Goal: Task Accomplishment & Management: Manage account settings

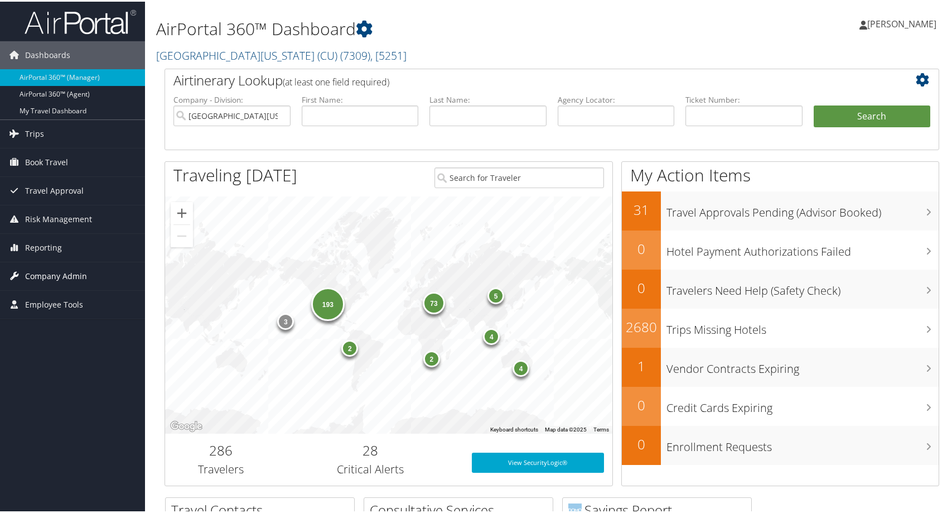
click at [38, 280] on span "Company Admin" at bounding box center [56, 275] width 62 height 28
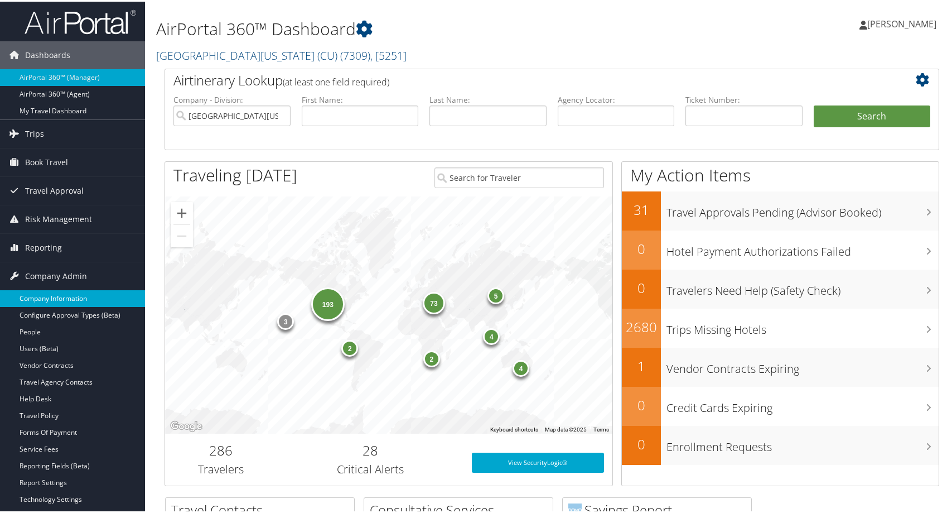
click at [80, 303] on link "Company Information" at bounding box center [72, 296] width 145 height 17
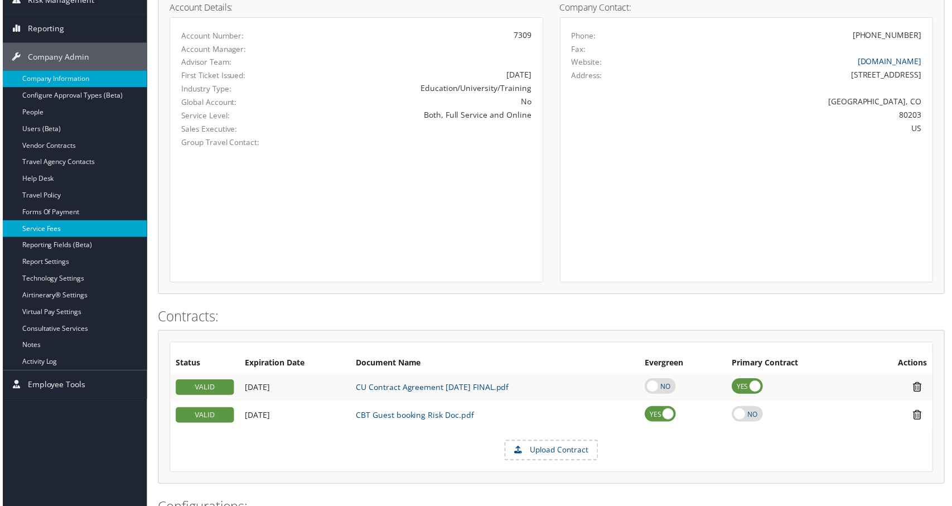
scroll to position [112, 0]
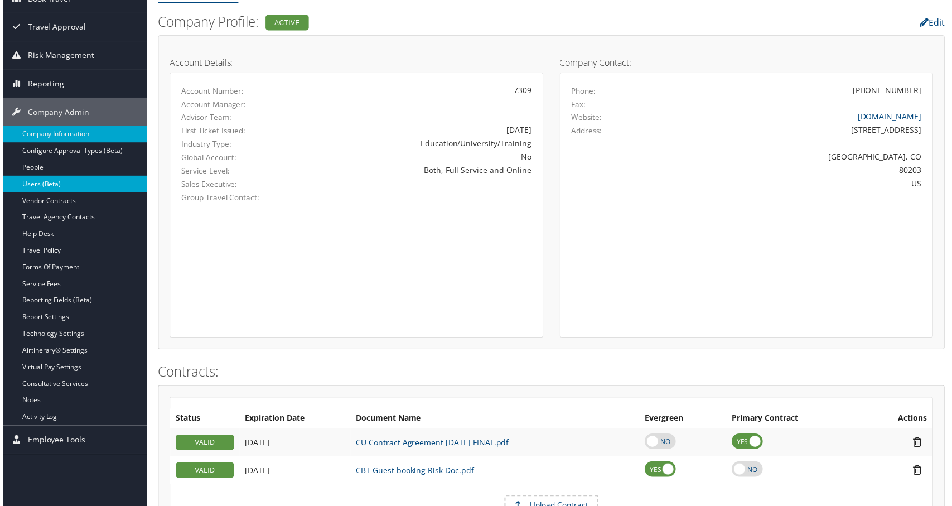
click at [50, 187] on link "Users (Beta)" at bounding box center [72, 185] width 145 height 17
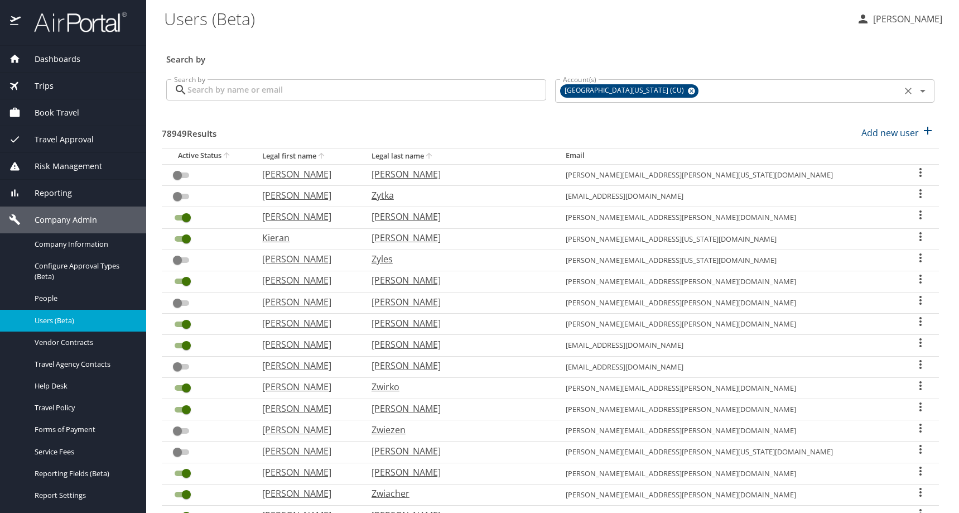
click at [694, 97] on icon at bounding box center [691, 91] width 8 height 12
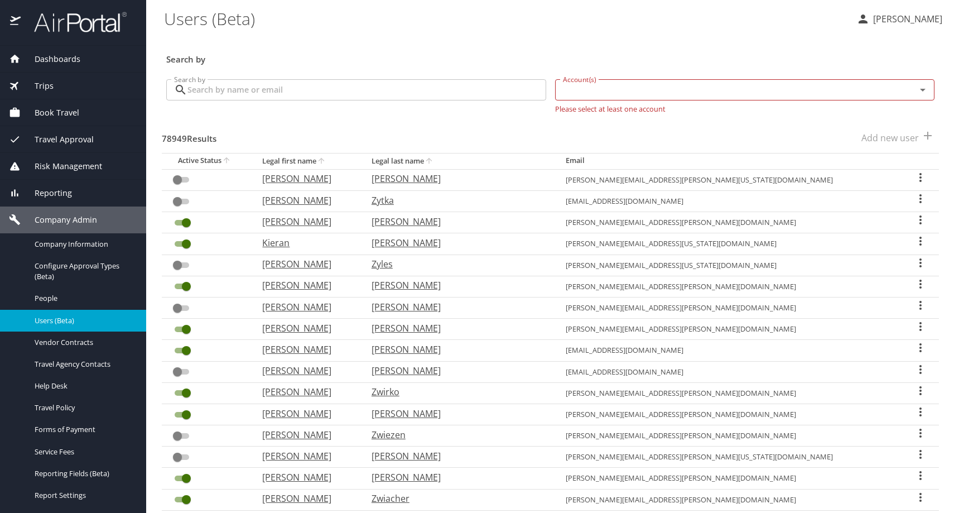
click at [656, 97] on input "Account(s)" at bounding box center [728, 90] width 340 height 15
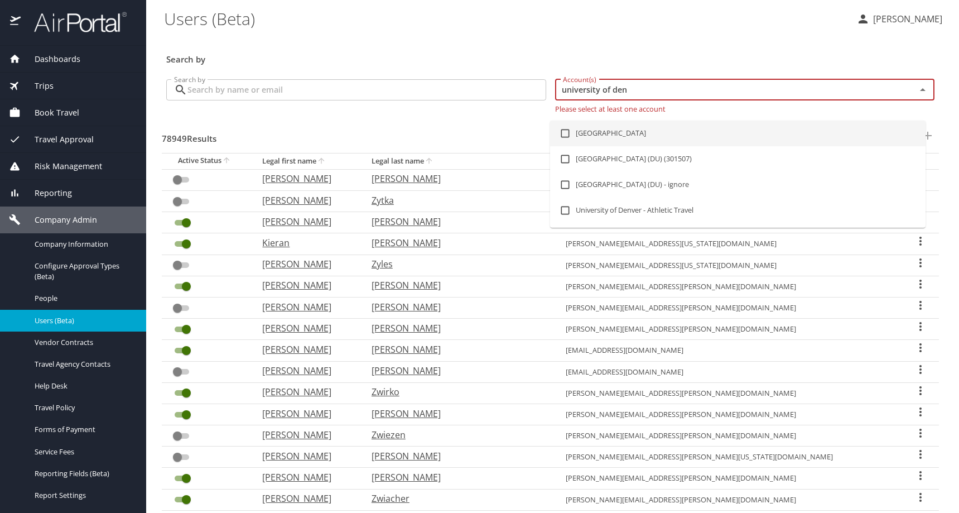
type input "university of den"
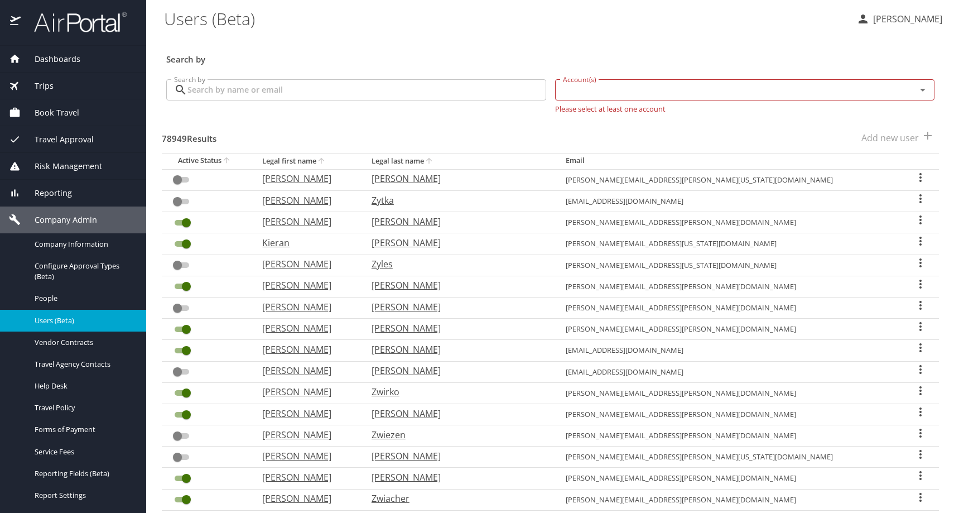
click at [615, 97] on input "Account(s)" at bounding box center [728, 90] width 340 height 15
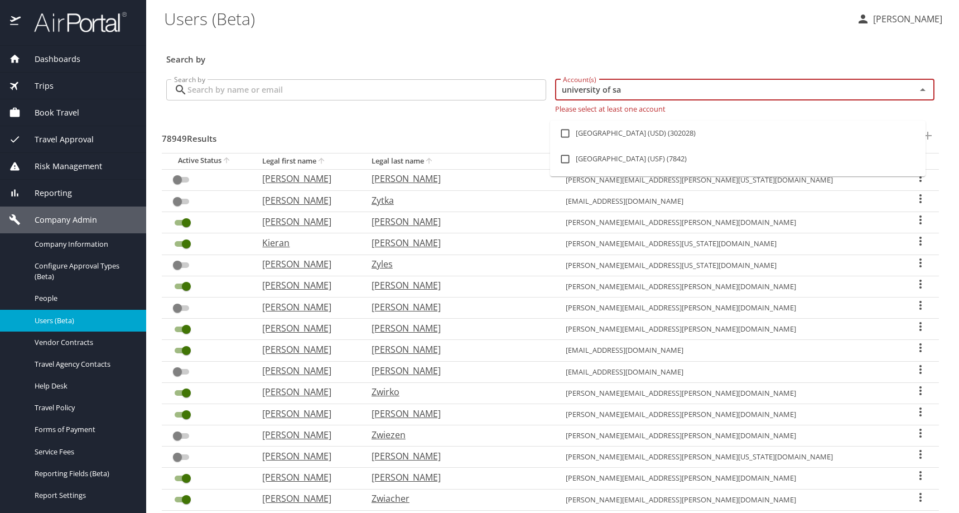
type input "[GEOGRAPHIC_DATA]"
click at [661, 134] on li "[GEOGRAPHIC_DATA] (USD) (302028)" at bounding box center [737, 134] width 375 height 26
checkbox input "true"
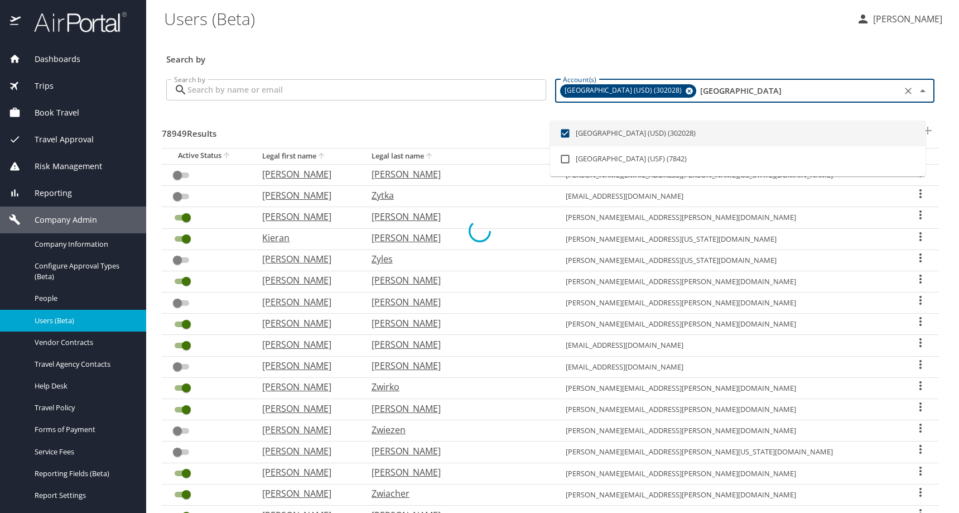
checkbox input "true"
checkbox input "false"
checkbox input "true"
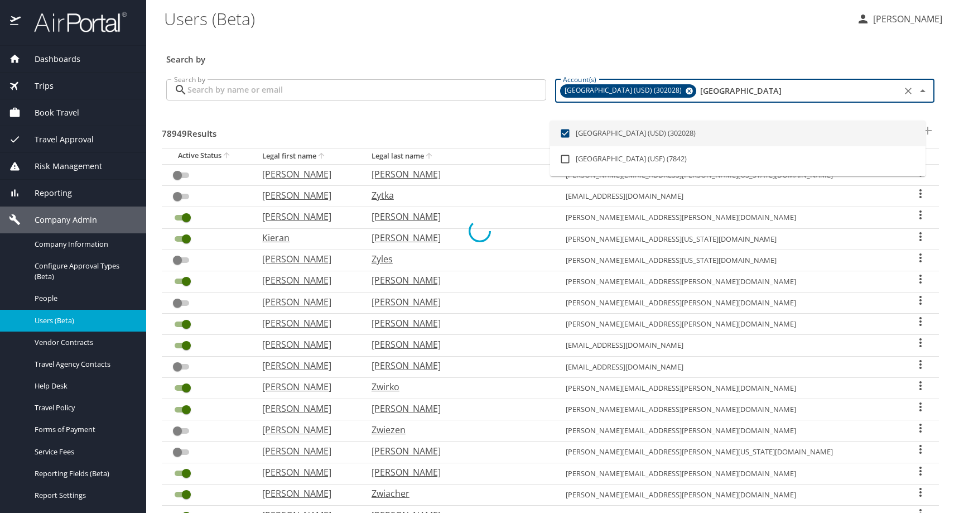
checkbox input "true"
checkbox input "false"
checkbox input "true"
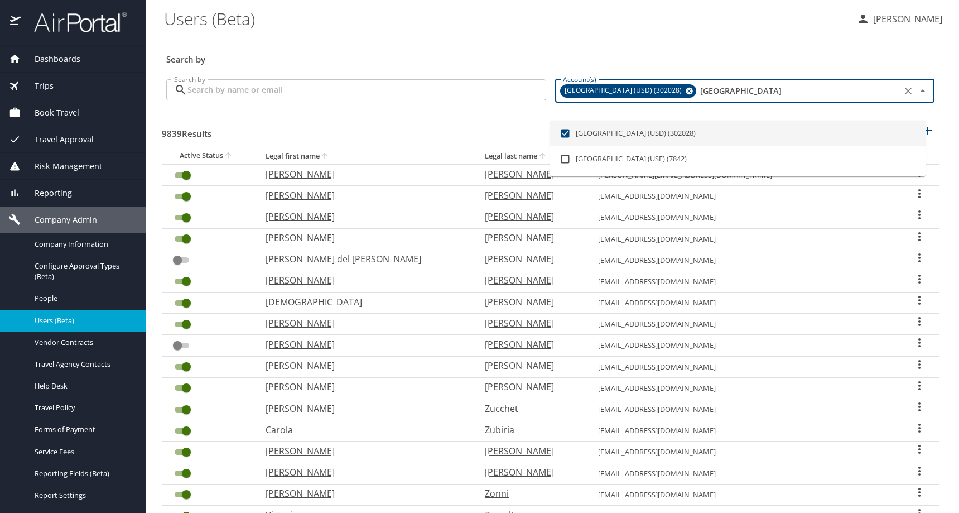
type input "[GEOGRAPHIC_DATA]"
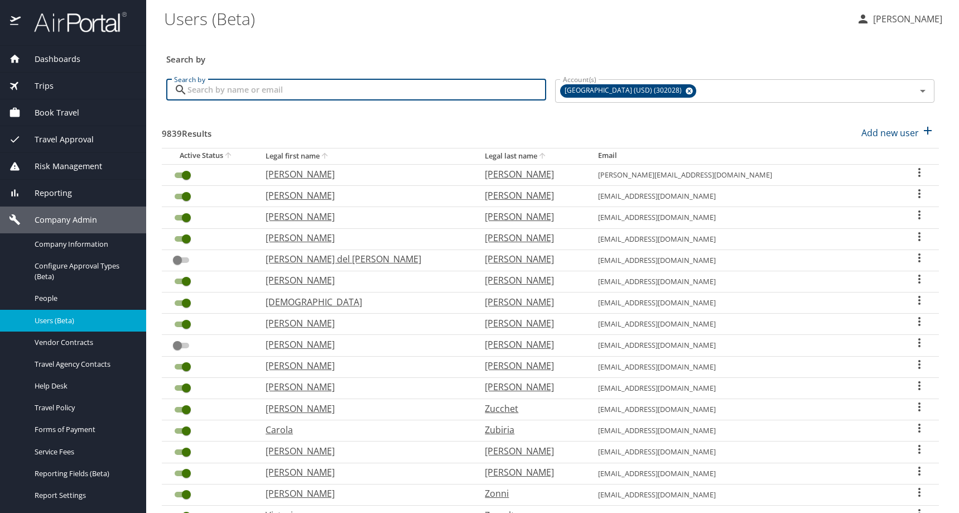
drag, startPoint x: 381, startPoint y: 111, endPoint x: 367, endPoint y: 111, distance: 13.9
click at [381, 100] on input "Search by" at bounding box center [366, 89] width 359 height 21
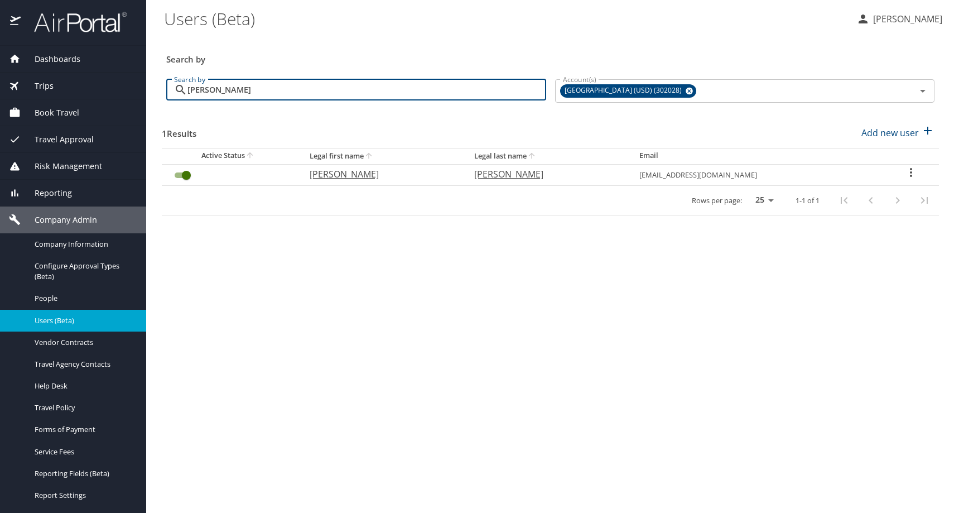
type input "[PERSON_NAME]"
click at [914, 179] on icon "User Search Table" at bounding box center [910, 172] width 13 height 13
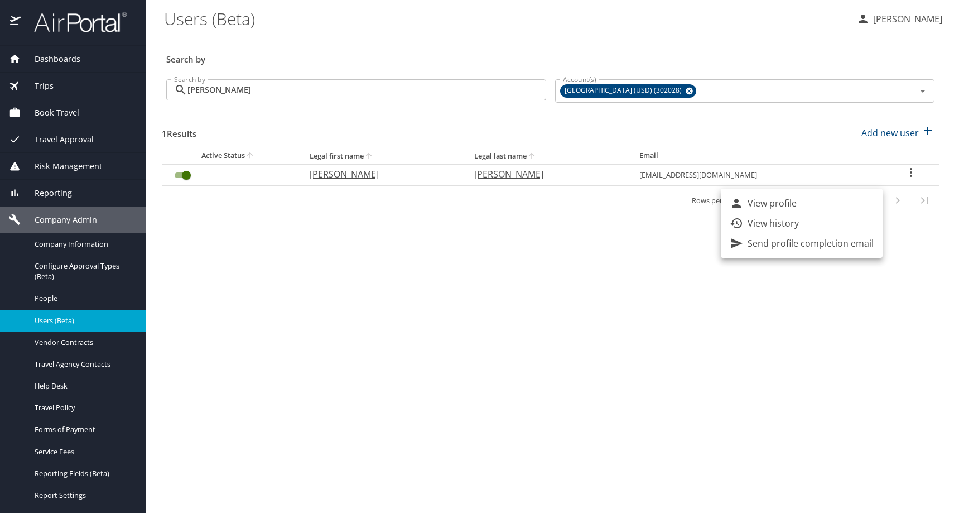
click at [797, 206] on p "View profile" at bounding box center [772, 202] width 49 height 13
select select "US"
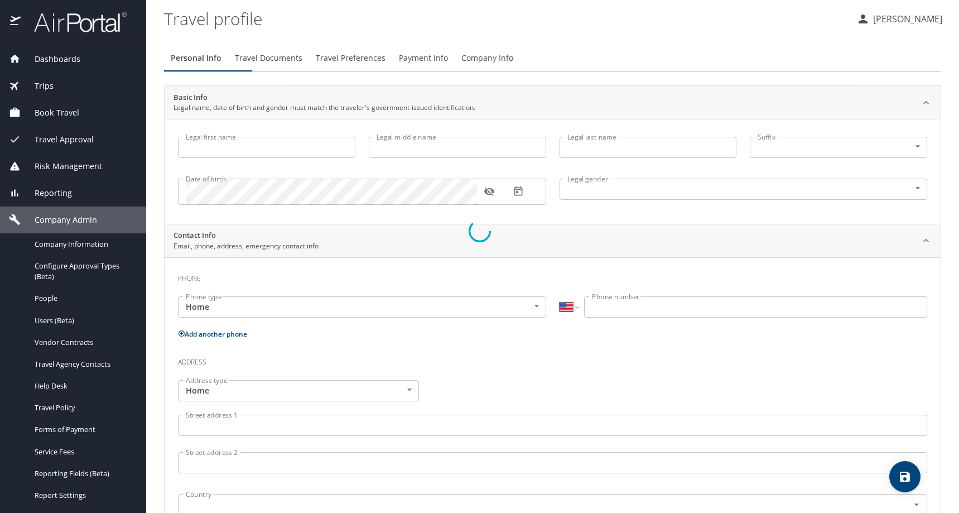
type input "[PERSON_NAME]"
type input "[DEMOGRAPHIC_DATA]"
type input "[PERSON_NAME]"
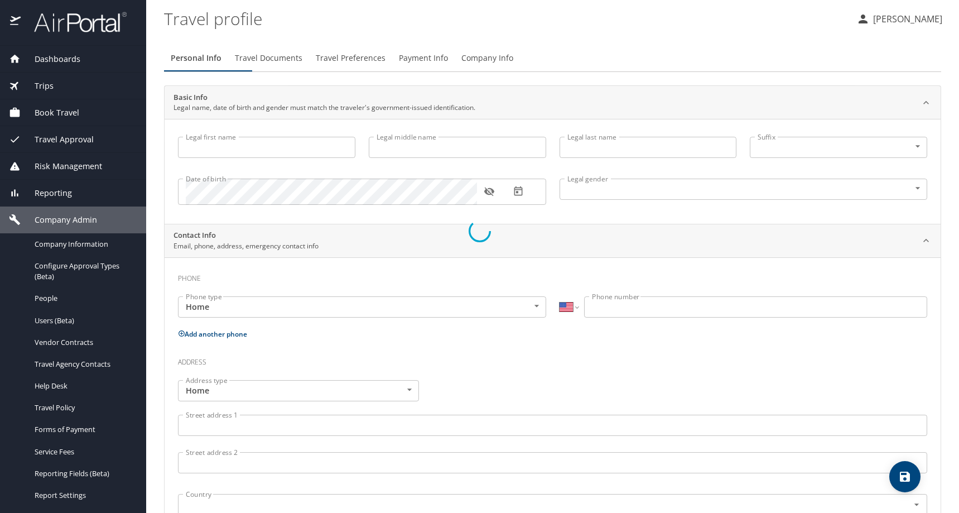
type input "[PERSON_NAME]"
select select "AR"
type input "12 1048-71"
select select "US"
select select "NL"
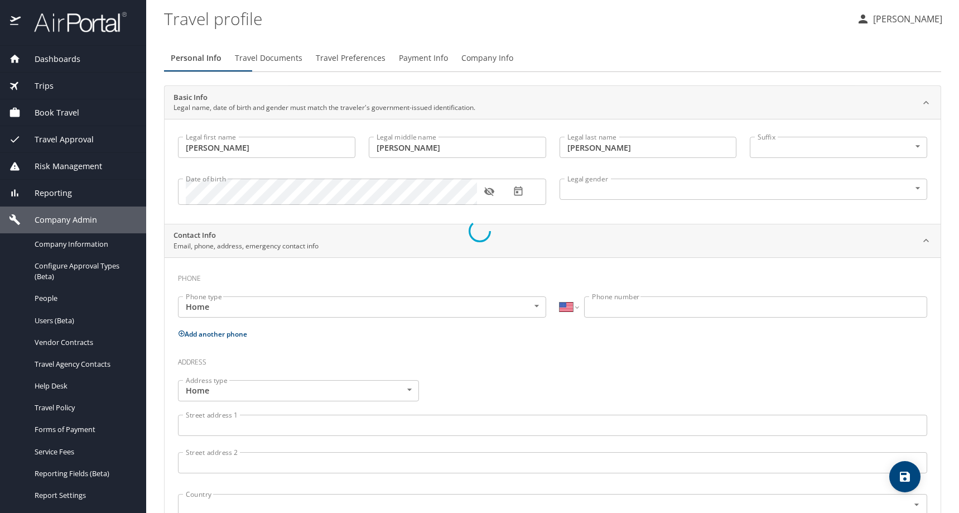
select select "AR"
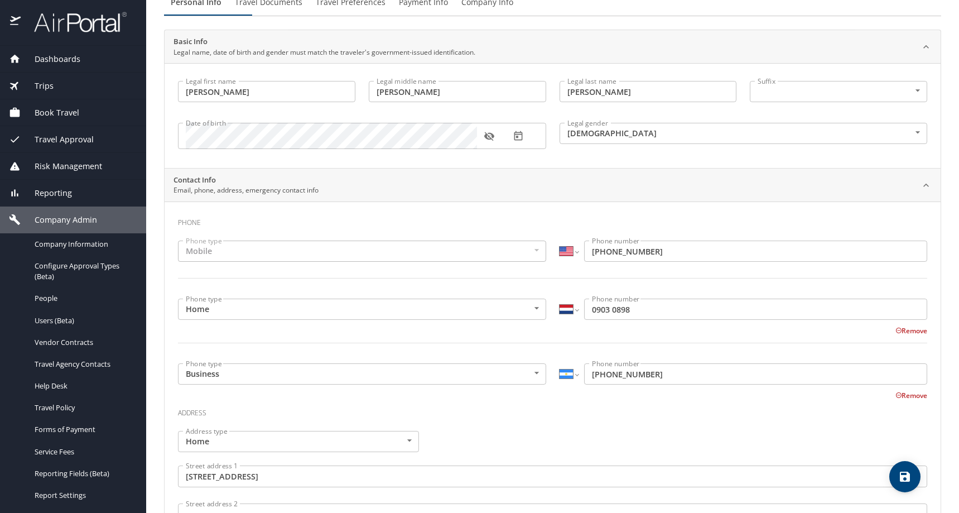
scroll to position [56, 0]
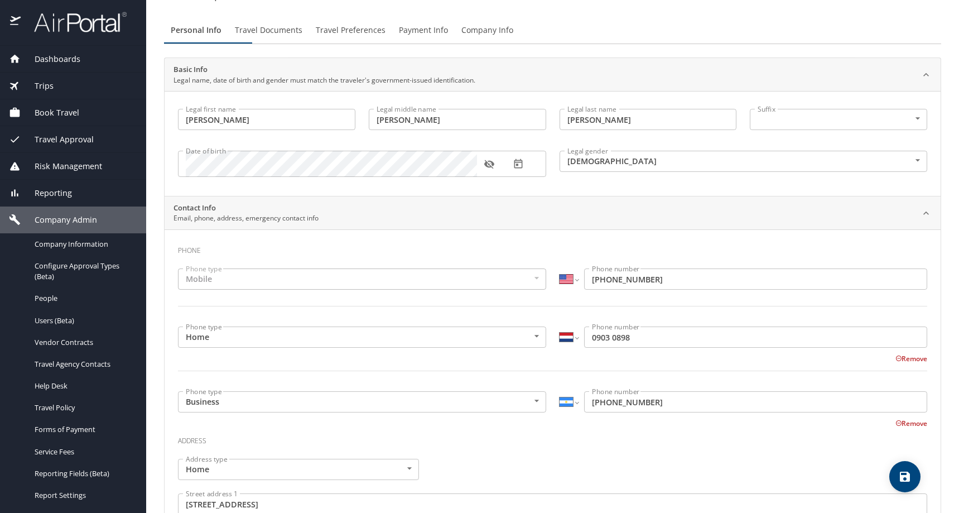
click at [302, 37] on span "Travel Documents" at bounding box center [269, 30] width 68 height 14
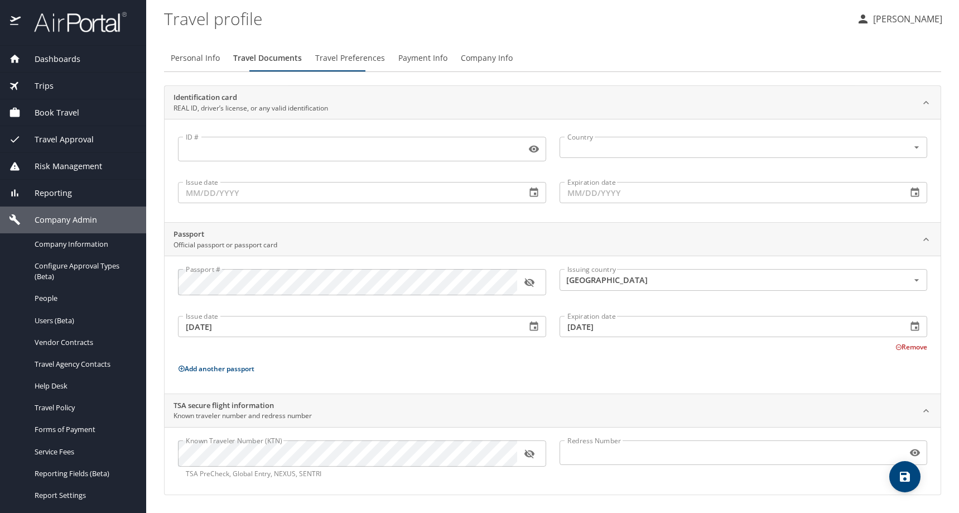
scroll to position [0, 0]
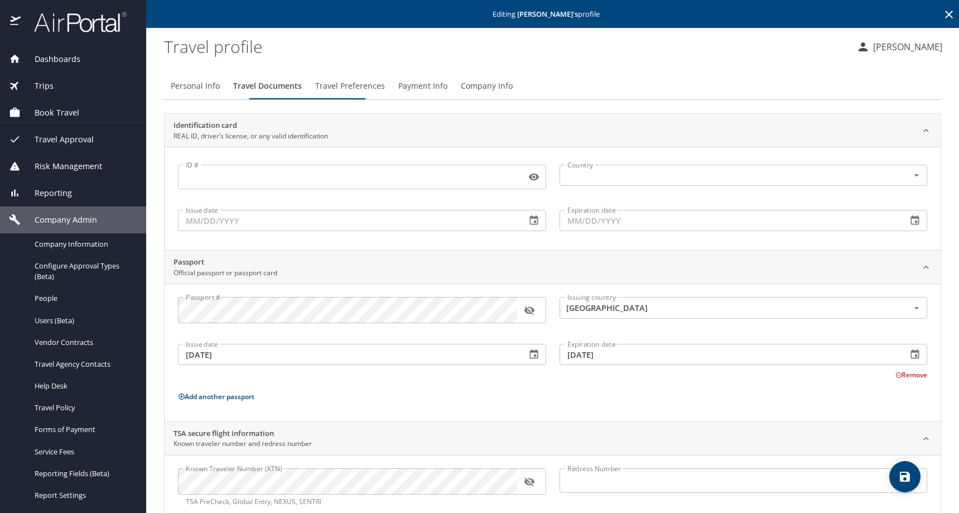
click at [385, 93] on span "Travel Preferences" at bounding box center [350, 86] width 70 height 14
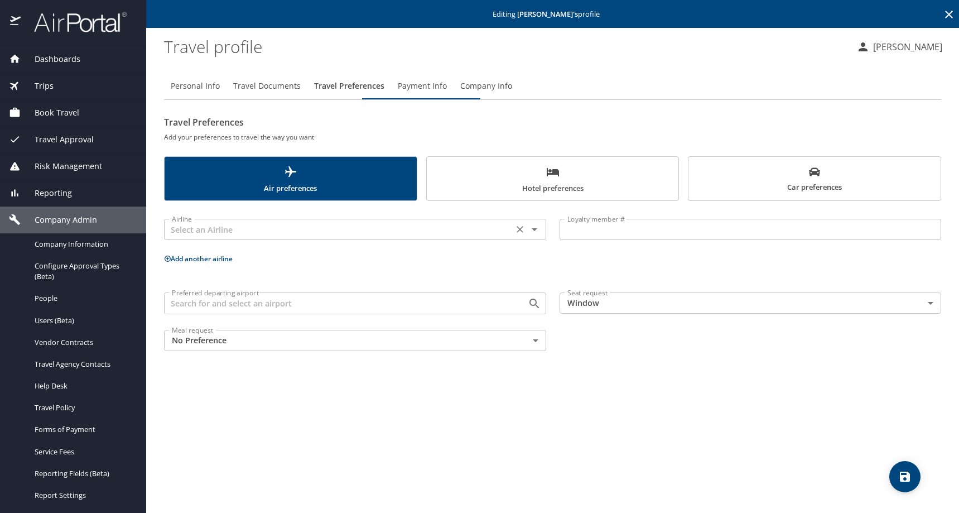
click at [286, 237] on input "text" at bounding box center [338, 229] width 343 height 15
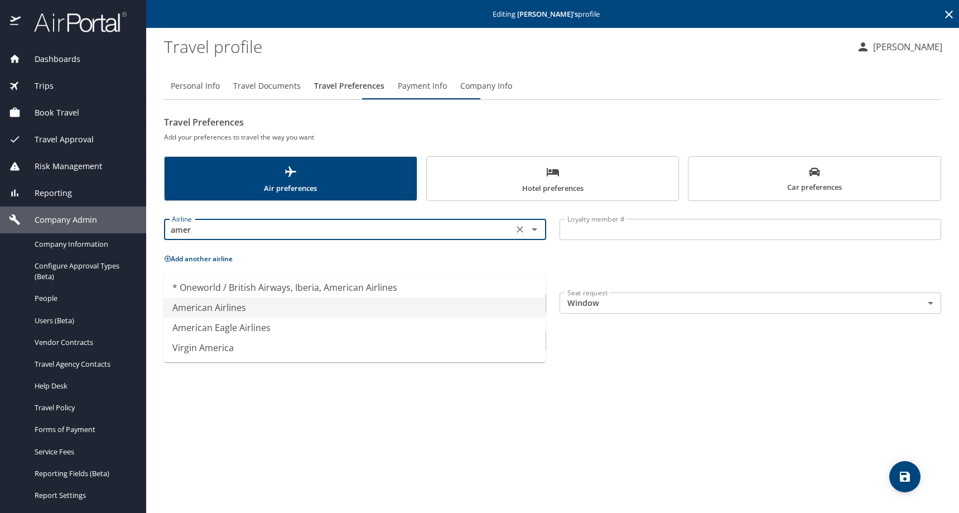
click at [237, 317] on li "American Airlines" at bounding box center [354, 307] width 382 height 20
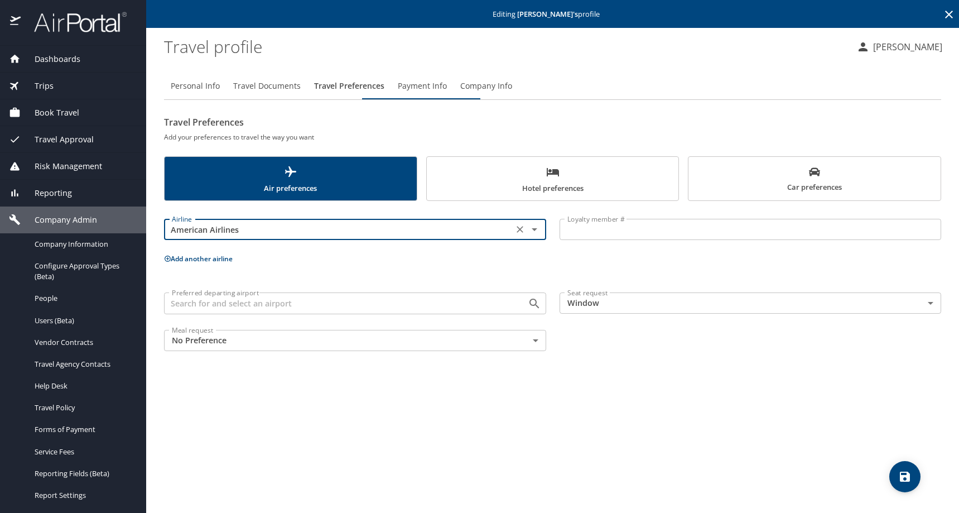
type input "American Airlines"
click at [600, 240] on input "Loyalty member #" at bounding box center [751, 229] width 382 height 21
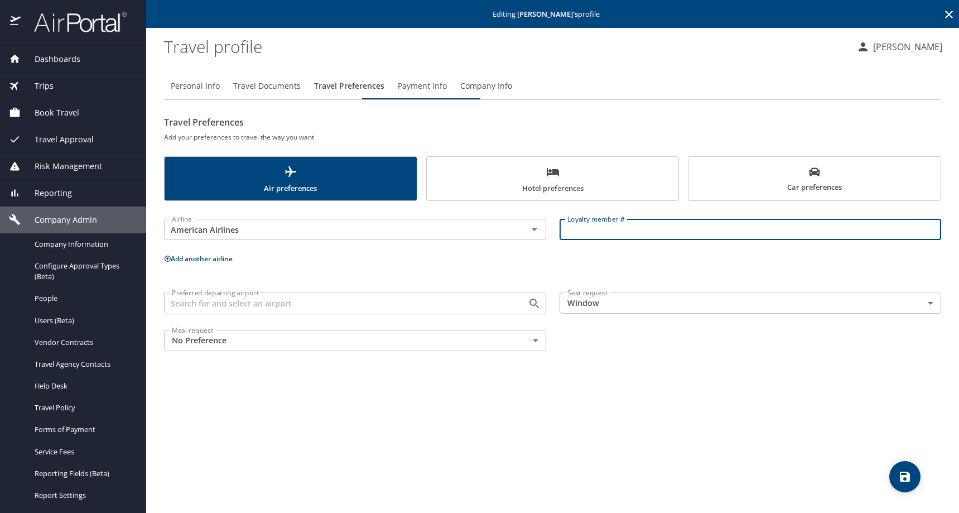
paste input "T92PH26"
type input "T92PH26"
click at [900, 473] on icon "save" at bounding box center [905, 476] width 10 height 10
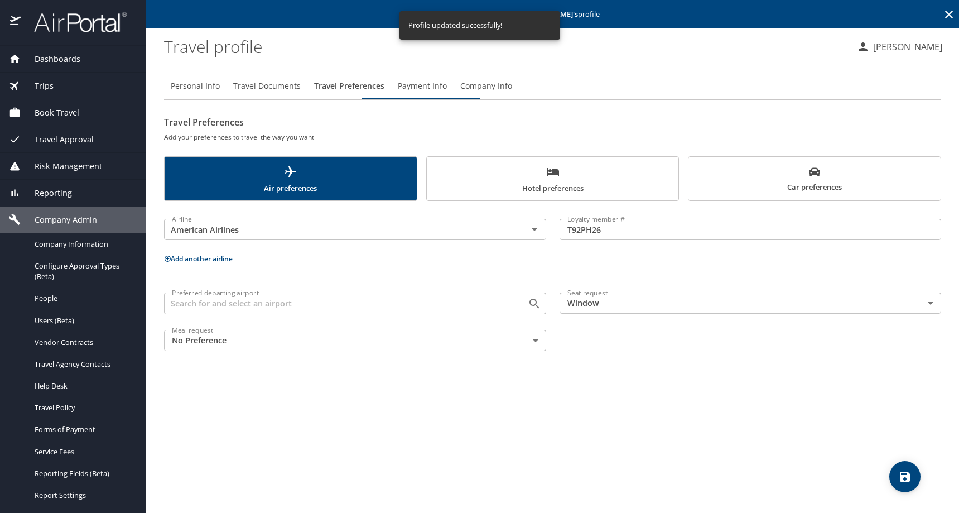
click at [947, 18] on icon at bounding box center [949, 15] width 8 height 8
